Goal: Task Accomplishment & Management: Manage account settings

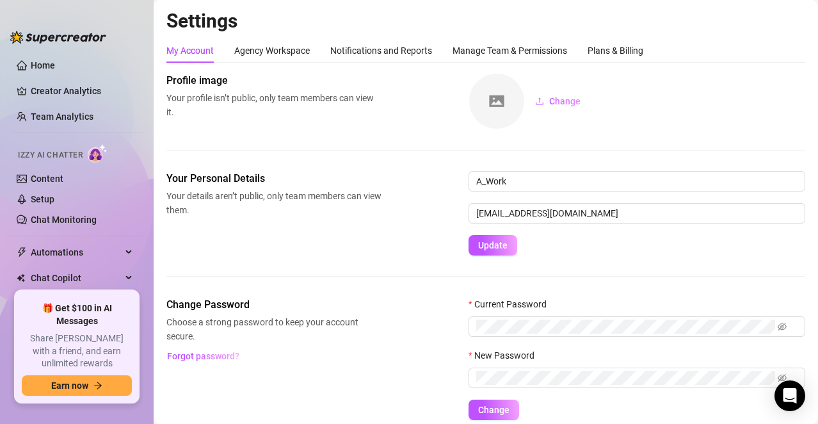
scroll to position [53, 0]
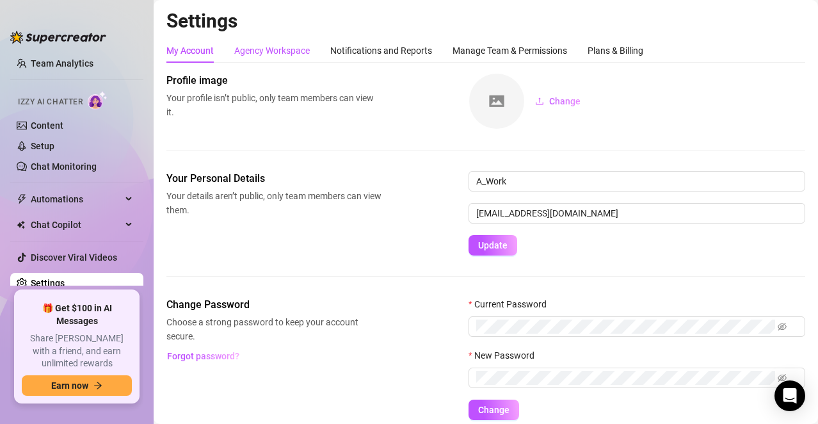
click at [276, 49] on div "Agency Workspace" at bounding box center [272, 51] width 76 height 14
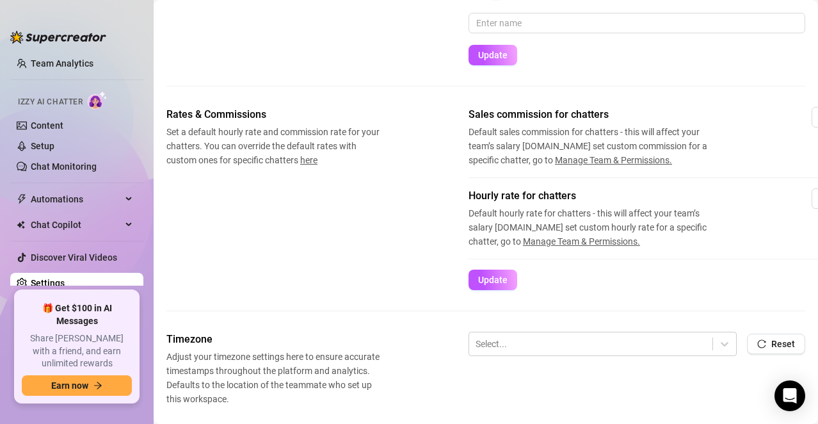
scroll to position [320, 0]
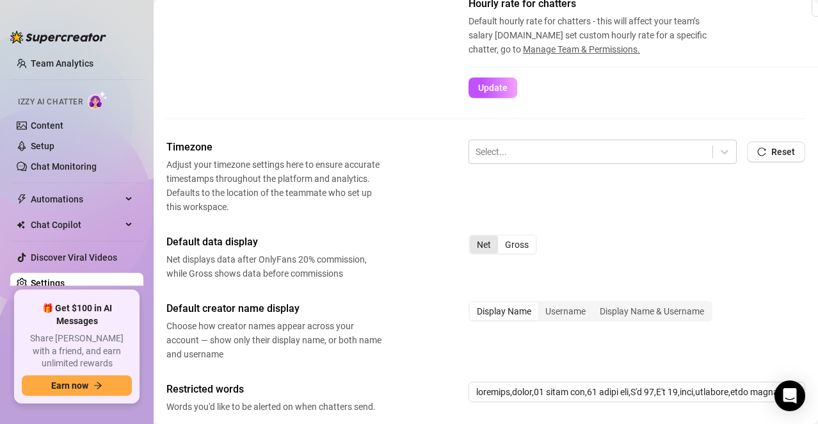
click at [481, 247] on div "Net" at bounding box center [484, 245] width 28 height 18
click at [473, 237] on input "Net" at bounding box center [473, 237] width 0 height 0
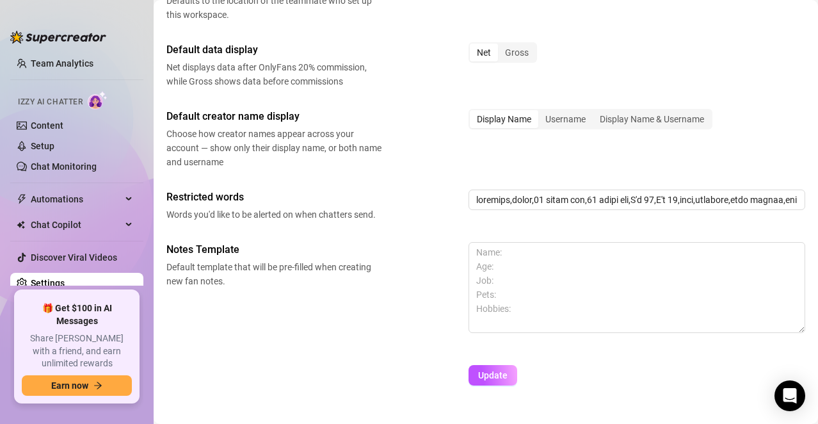
scroll to position [550, 0]
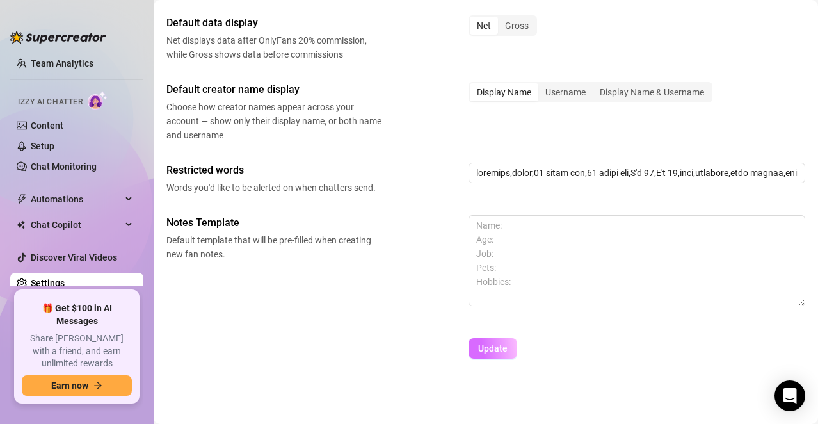
click at [486, 343] on span "Update" at bounding box center [492, 348] width 29 height 10
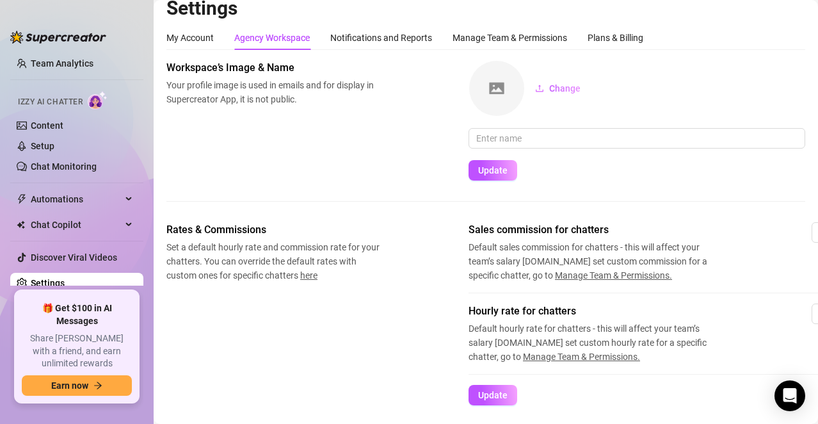
scroll to position [0, 0]
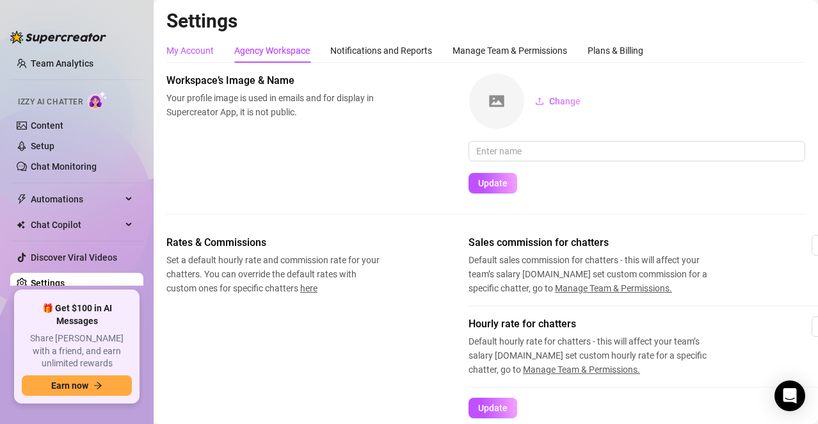
click at [200, 51] on div "My Account" at bounding box center [189, 51] width 47 height 14
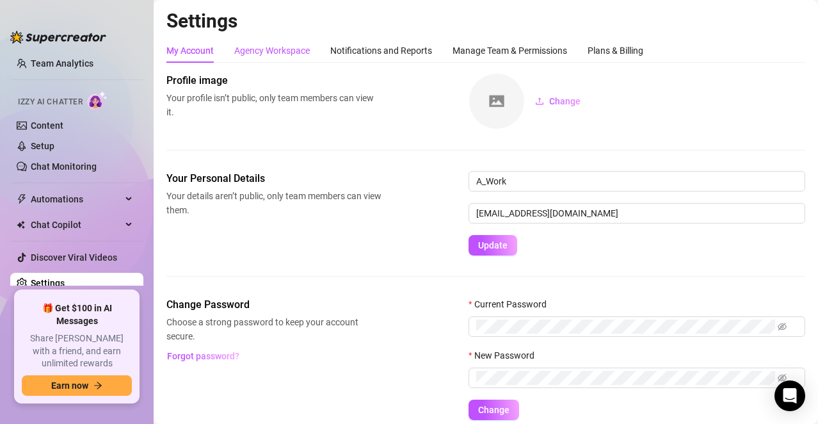
drag, startPoint x: 263, startPoint y: 52, endPoint x: 390, endPoint y: 188, distance: 185.2
click at [263, 52] on div "Agency Workspace" at bounding box center [272, 51] width 76 height 14
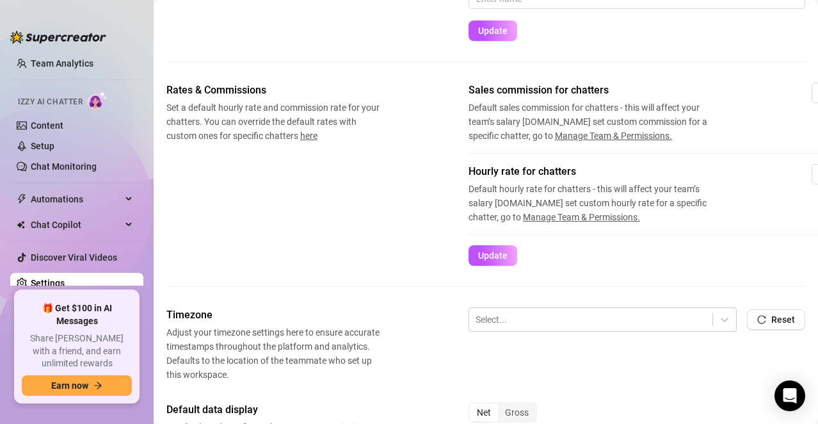
scroll to position [256, 0]
